Goal: Task Accomplishment & Management: Manage account settings

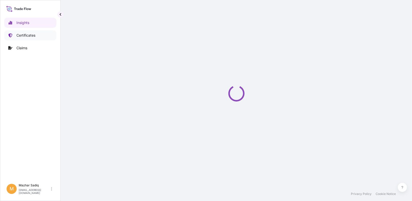
select select "2025"
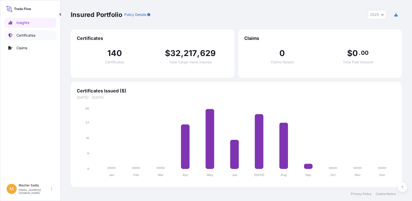
click at [25, 37] on p "Certificates" at bounding box center [25, 35] width 19 height 5
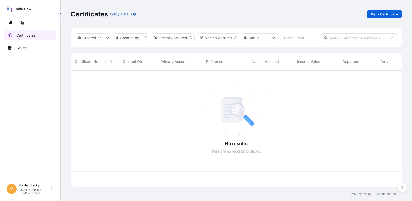
scroll to position [115, 328]
click at [340, 40] on input "text" at bounding box center [359, 37] width 76 height 9
paste input "81445584"
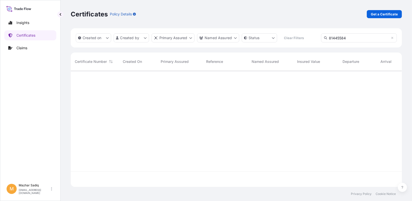
type input "81445584"
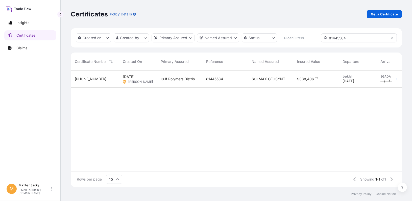
click at [146, 82] on span "[PERSON_NAME]" at bounding box center [140, 82] width 25 height 4
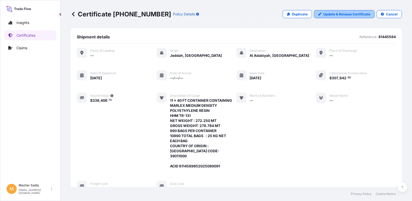
click at [338, 15] on p "Update & Reissue Certificate" at bounding box center [347, 14] width 47 height 5
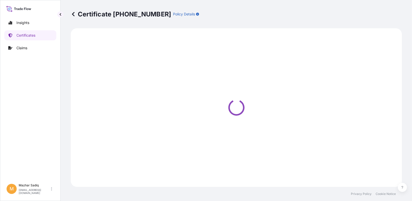
select select "Sea"
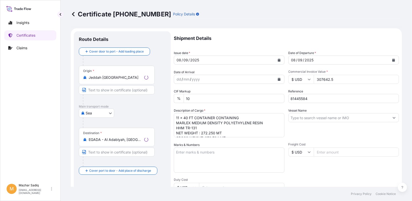
select select "31643"
click at [278, 60] on icon "Calendar" at bounding box center [279, 60] width 3 height 3
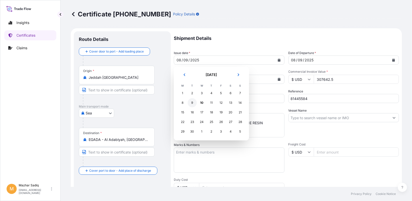
click at [192, 103] on div "9" at bounding box center [192, 102] width 9 height 9
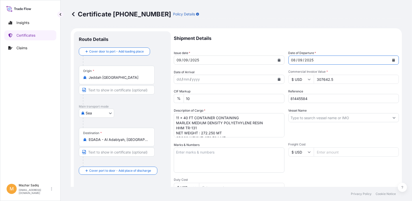
click at [393, 59] on icon "Calendar" at bounding box center [394, 60] width 3 height 3
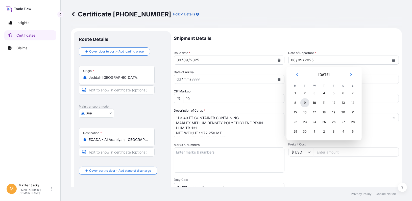
click at [303, 103] on div "9" at bounding box center [305, 102] width 9 height 9
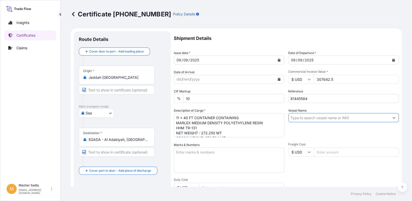
click at [317, 119] on input "Vessel Name" at bounding box center [339, 117] width 101 height 9
click at [312, 118] on input "Vessel Name" at bounding box center [339, 117] width 101 height 9
paste input "TRANSMAR LEGACY 18530"
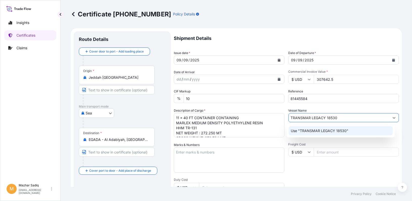
click at [307, 131] on p "Use "TRANSMAR LEGACY 18530"" at bounding box center [320, 130] width 58 height 5
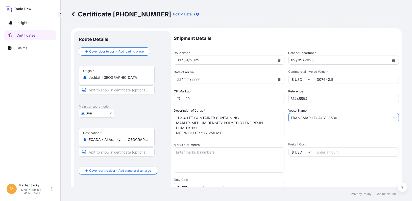
type input "TRANSMAR LEGACY 18530"
click at [336, 39] on p "Shipment Details" at bounding box center [286, 38] width 225 height 14
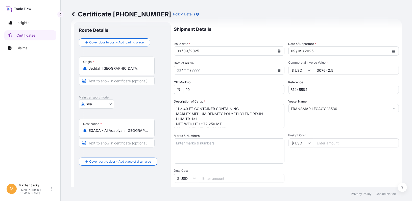
scroll to position [1, 0]
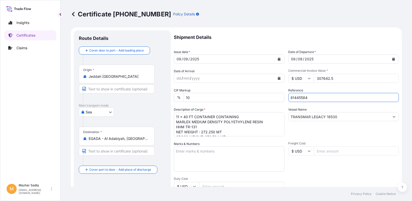
drag, startPoint x: 306, startPoint y: 97, endPoint x: 272, endPoint y: 98, distance: 33.6
click at [272, 95] on div "Shipment Details Issue date * [DATE] Date of Departure * [DATE] Date of Arrival…" at bounding box center [286, 150] width 225 height 241
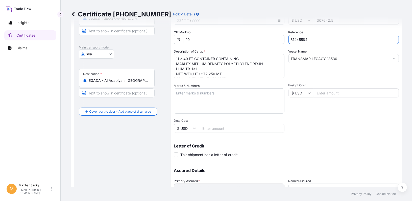
scroll to position [102, 0]
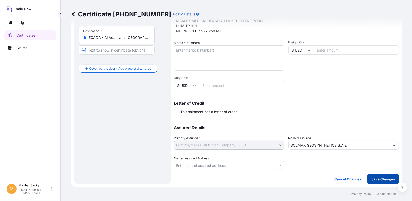
click at [376, 178] on p "Save Changes" at bounding box center [384, 179] width 24 height 5
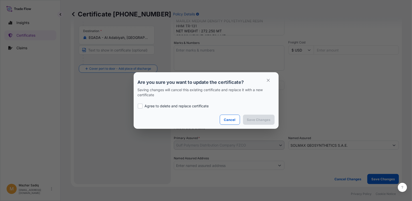
click at [185, 107] on p "Agree to delete and replace certificate" at bounding box center [177, 106] width 64 height 5
checkbox input "true"
click at [259, 121] on p "Save Changes" at bounding box center [259, 119] width 24 height 5
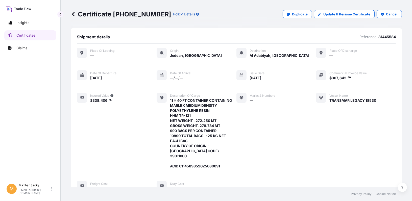
click at [265, 133] on div "Marks & Numbers —" at bounding box center [256, 131] width 39 height 76
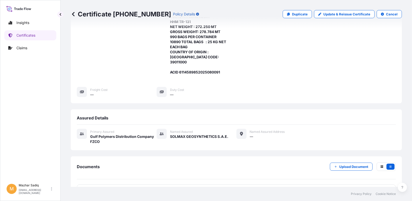
scroll to position [135, 0]
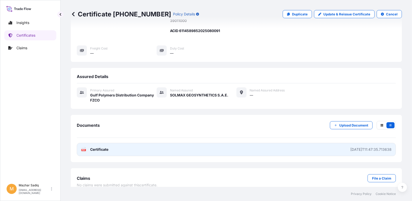
click at [130, 143] on link "PDF Certificate [DATE]T11:47:35.713638" at bounding box center [236, 149] width 319 height 13
